Goal: Information Seeking & Learning: Learn about a topic

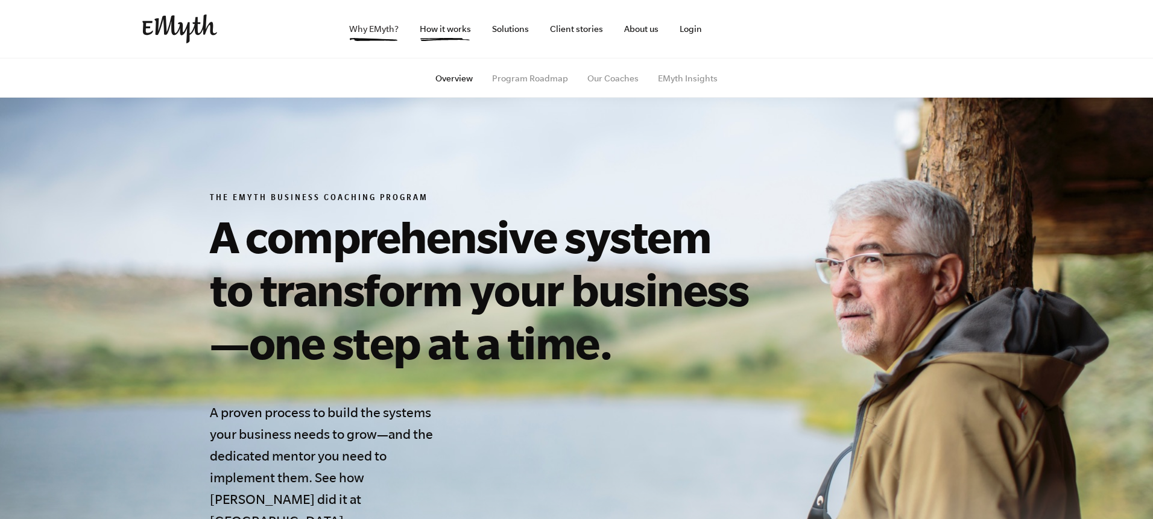
click at [377, 31] on link "Why EMyth?" at bounding box center [373, 29] width 69 height 58
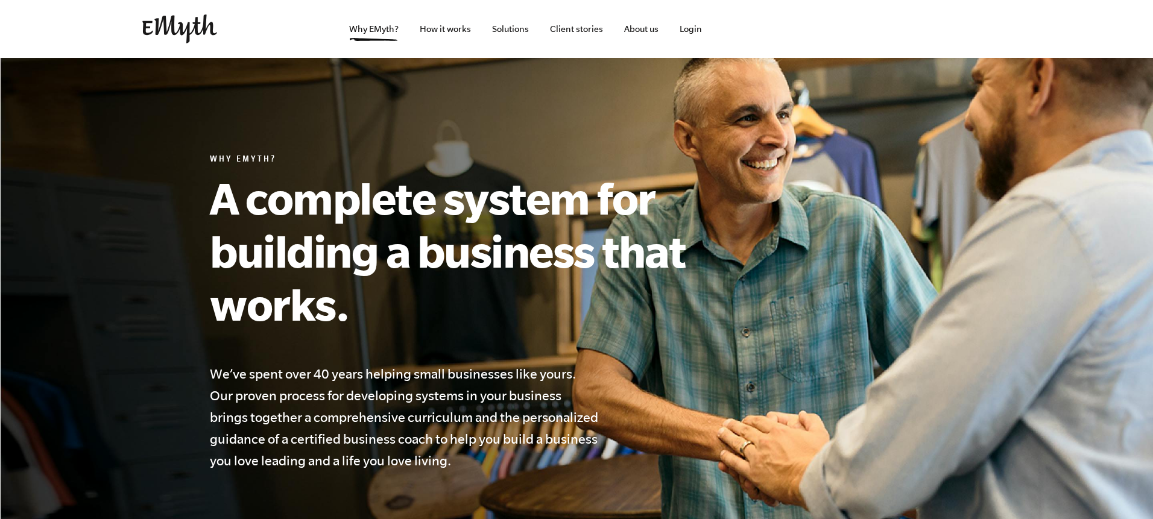
click at [187, 35] on img at bounding box center [179, 28] width 75 height 29
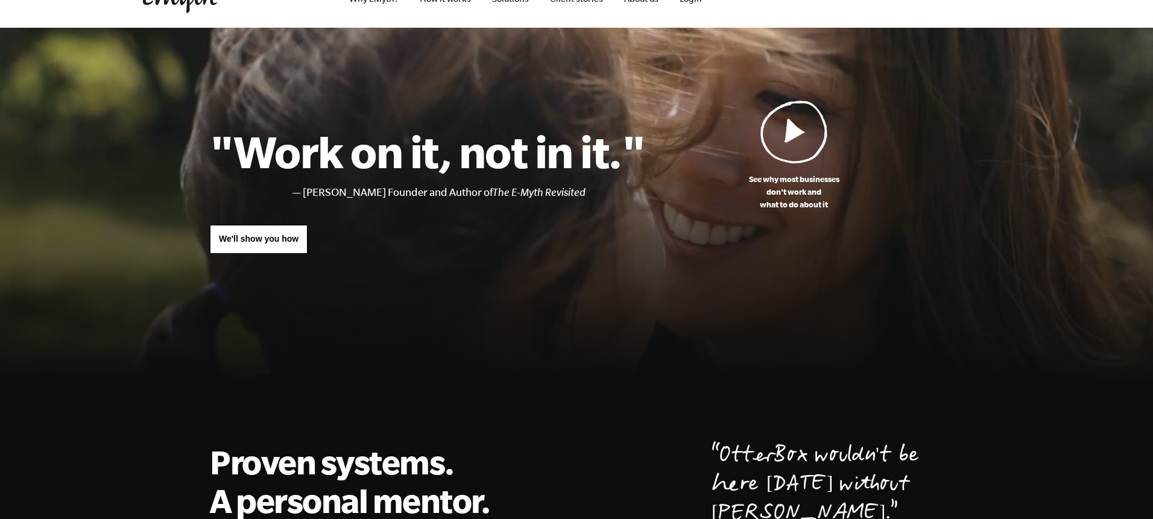
scroll to position [34, 0]
